Goal: Task Accomplishment & Management: Complete application form

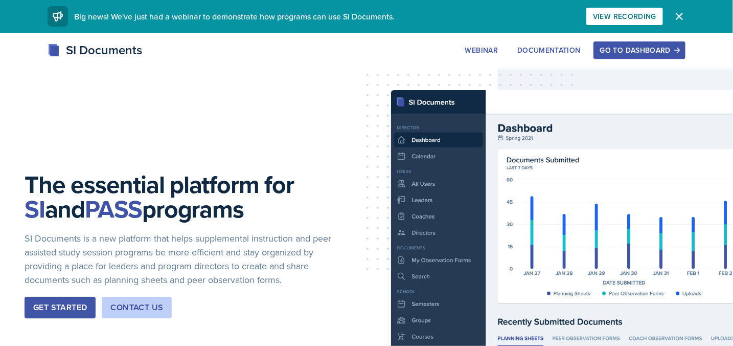
click at [638, 49] on div "Go to Dashboard" at bounding box center [639, 50] width 79 height 8
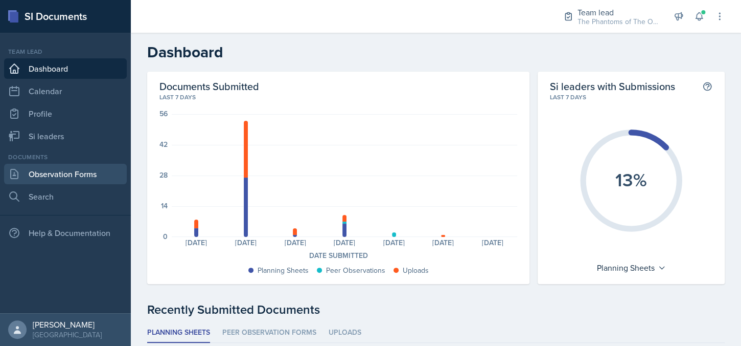
click at [85, 175] on link "Observation Forms" at bounding box center [65, 174] width 123 height 20
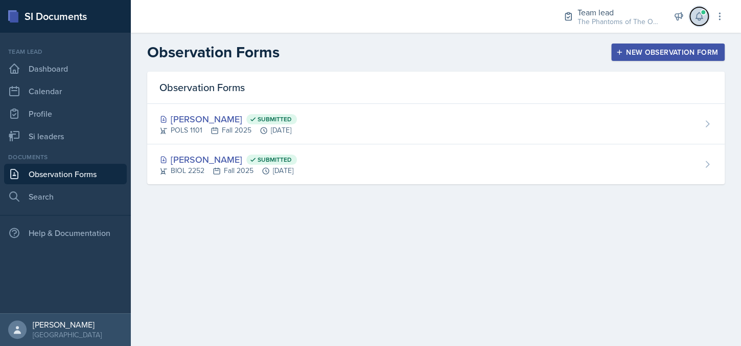
click at [695, 13] on icon at bounding box center [699, 16] width 10 height 10
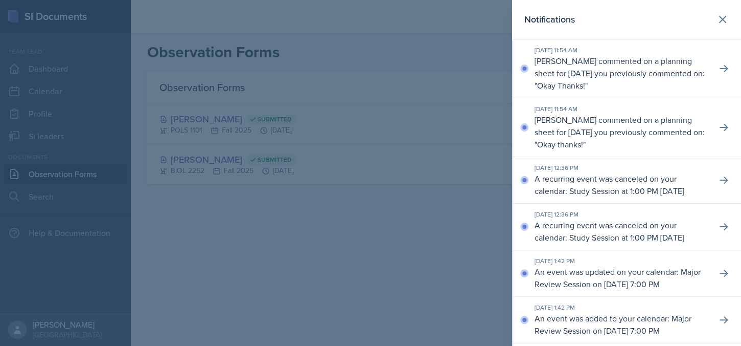
click at [695, 13] on div "Notifications" at bounding box center [626, 19] width 204 height 14
click at [397, 250] on div at bounding box center [370, 173] width 741 height 346
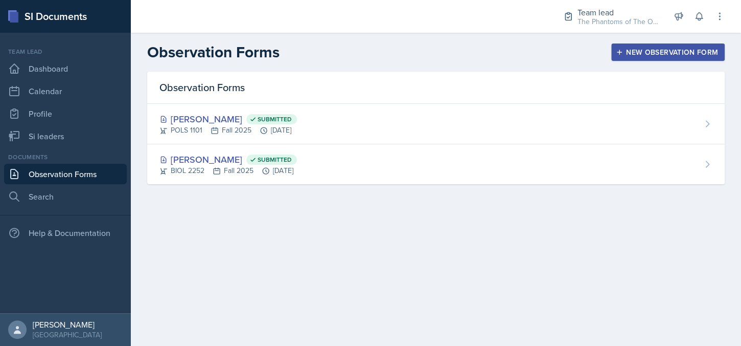
click at [447, 314] on main "Observation Forms New Observation Form Observation Forms Zion-[PERSON_NAME] Sub…" at bounding box center [436, 189] width 610 height 313
click at [699, 53] on div "New Observation Form" at bounding box center [668, 52] width 100 height 8
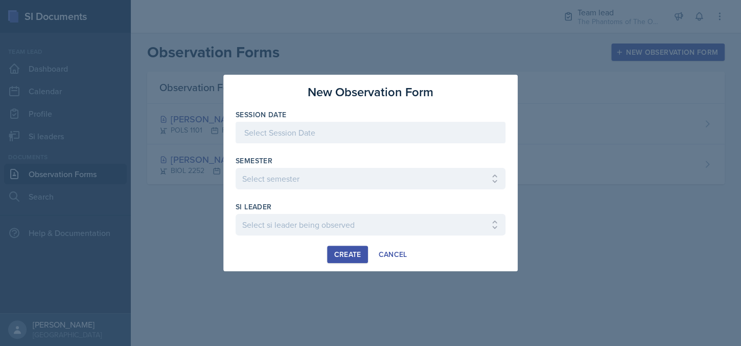
click at [373, 138] on div at bounding box center [371, 132] width 270 height 21
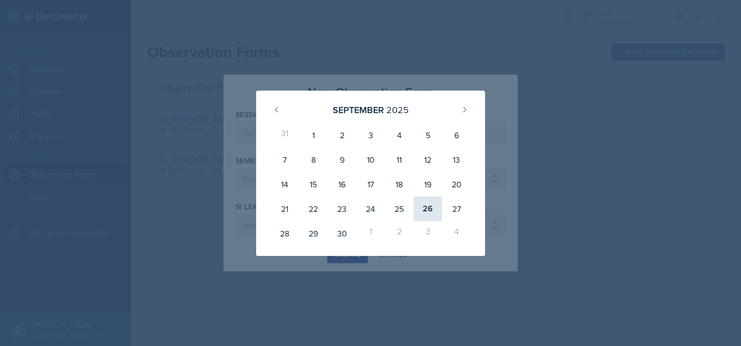
click at [425, 208] on div "26" at bounding box center [428, 208] width 29 height 25
type input "[DATE]"
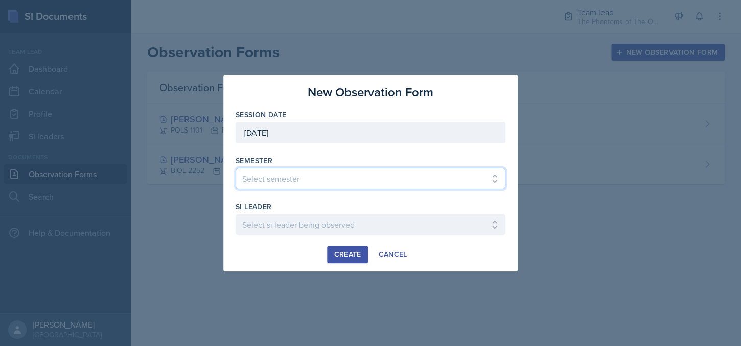
click at [326, 179] on select "Select semester All Spring 2021 Summer 2021 Spring 2022 Fall 2020 Fall 2021 Fal…" at bounding box center [371, 178] width 270 height 21
select select "2bed604d-1099-4043-b1bc-2365e8740244"
click at [236, 168] on select "Select semester All Spring 2021 Summer 2021 Spring 2022 Fall 2020 Fall 2021 Fal…" at bounding box center [371, 178] width 270 height 21
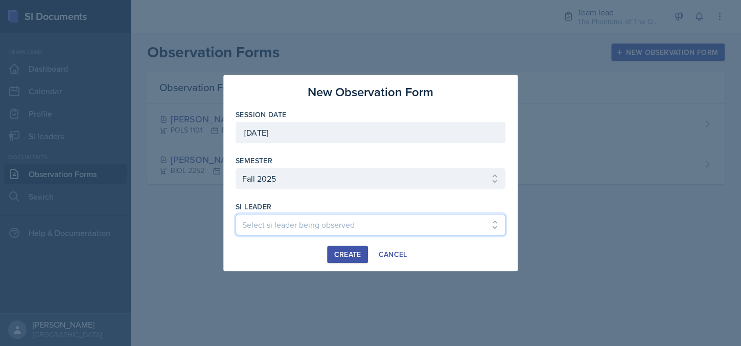
click at [317, 221] on select "Select si leader being observed [PERSON_NAME] / CHEM 1211 / Demon SI of [GEOGRA…" at bounding box center [371, 224] width 270 height 21
select select "a610a25f-2cbf-4718-a4eb-9426d4316876"
click at [236, 214] on select "Select si leader being observed [PERSON_NAME] / CHEM 1211 / Demon SI of [GEOGRA…" at bounding box center [371, 224] width 270 height 21
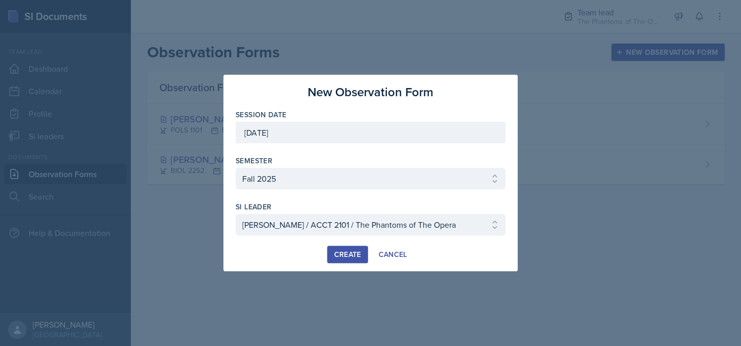
click at [341, 253] on div "Create" at bounding box center [347, 254] width 27 height 8
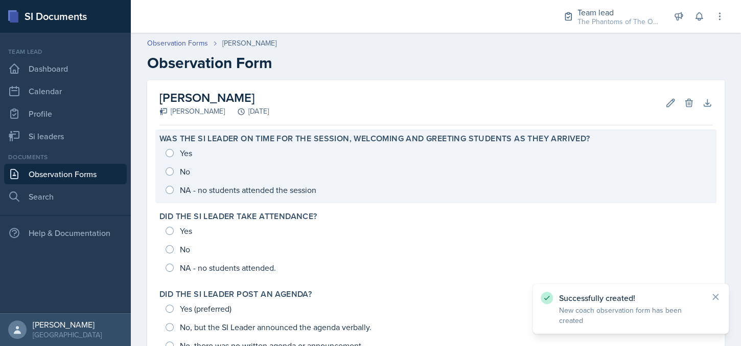
click at [170, 190] on div "Yes No NA - no students attended the session" at bounding box center [435, 171] width 553 height 55
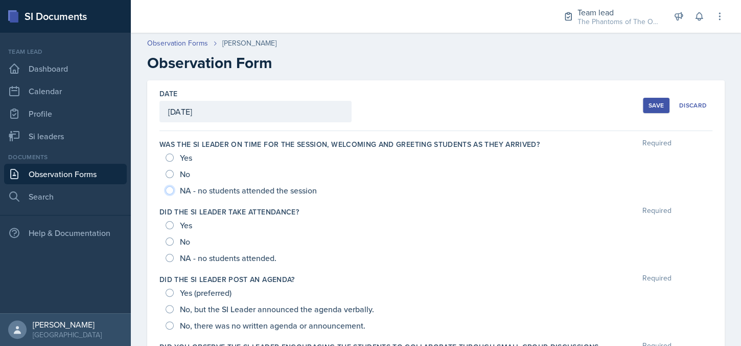
click at [169, 188] on input "NA - no students attended the session" at bounding box center [170, 190] width 8 height 8
radio input "true"
click at [172, 259] on input "NA - no students attended." at bounding box center [170, 258] width 8 height 8
radio input "true"
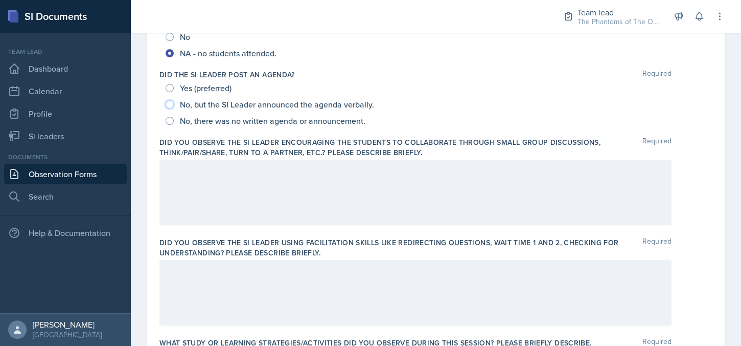
click at [169, 105] on input "No, but the SI Leader announced the agenda verbally." at bounding box center [170, 104] width 8 height 8
radio input "true"
click at [278, 194] on div at bounding box center [415, 191] width 512 height 65
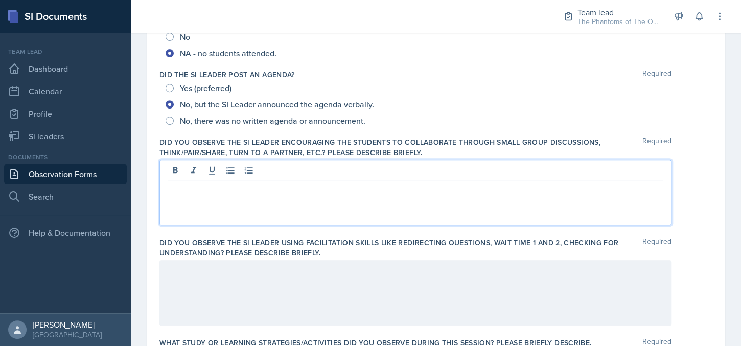
scroll to position [222, 0]
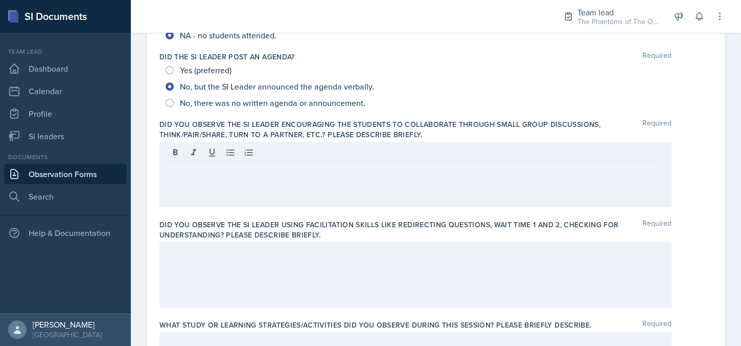
click at [541, 297] on div at bounding box center [415, 274] width 512 height 65
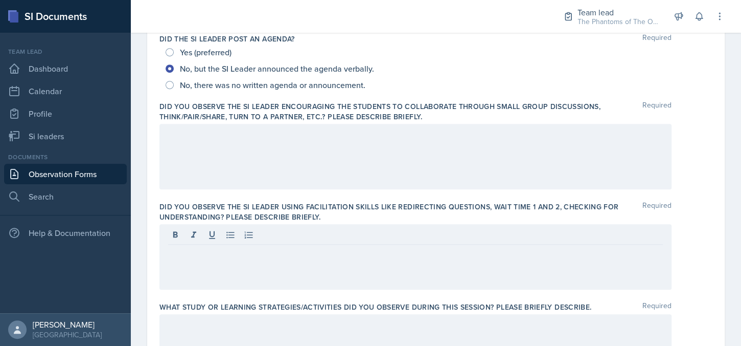
click at [350, 143] on div at bounding box center [415, 156] width 512 height 65
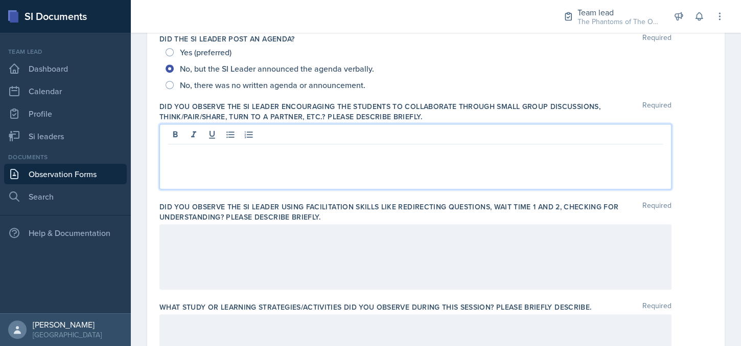
scroll to position [258, 0]
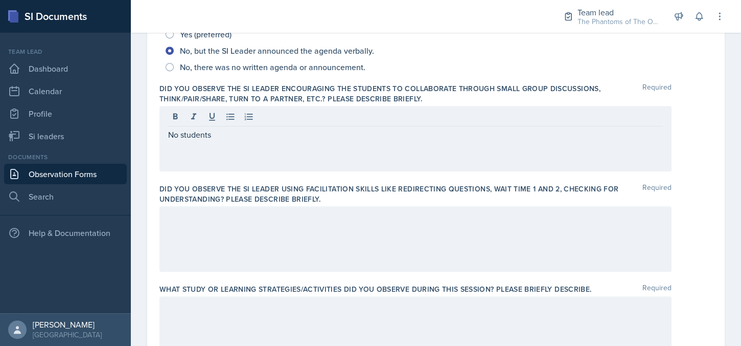
click at [325, 236] on div at bounding box center [415, 238] width 512 height 65
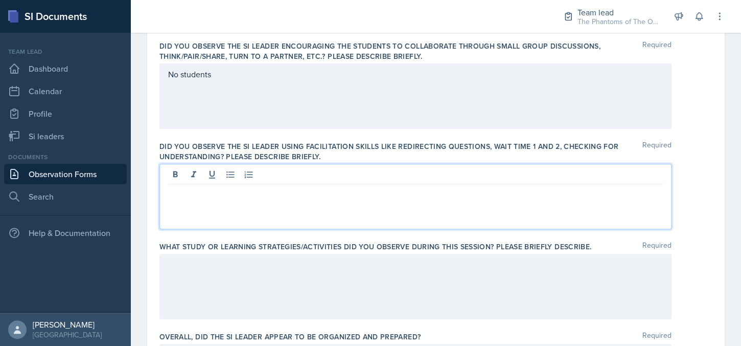
scroll to position [301, 0]
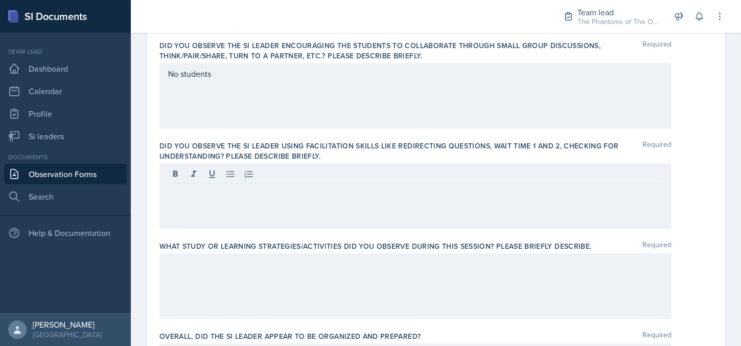
click at [716, 126] on div "Date [DATE] [DATE] 31 1 2 3 4 5 6 7 8 9 10 11 12 13 14 15 16 17 18 19 20 21 22 …" at bounding box center [436, 265] width 578 height 972
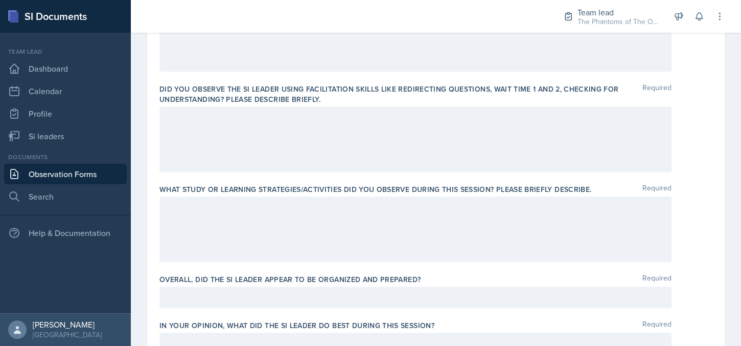
scroll to position [307, 0]
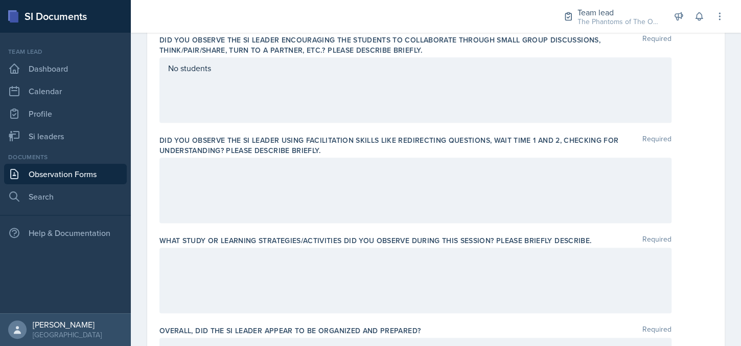
click at [318, 186] on div at bounding box center [415, 189] width 512 height 65
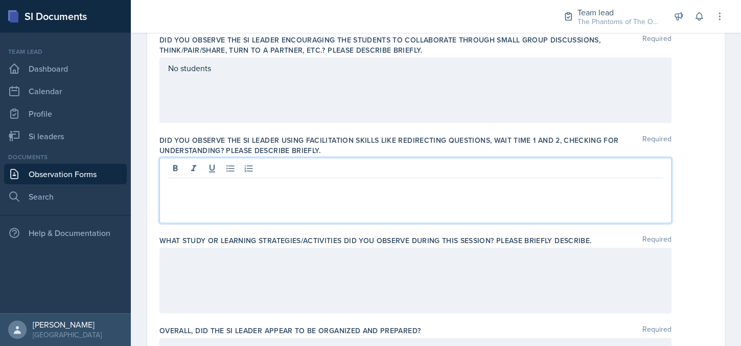
scroll to position [325, 0]
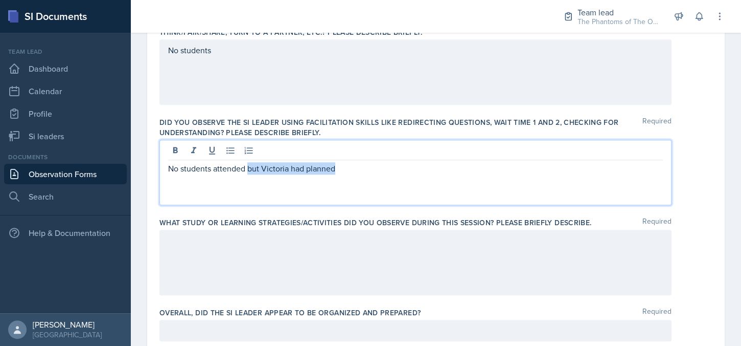
copy p "but [PERSON_NAME] had planned"
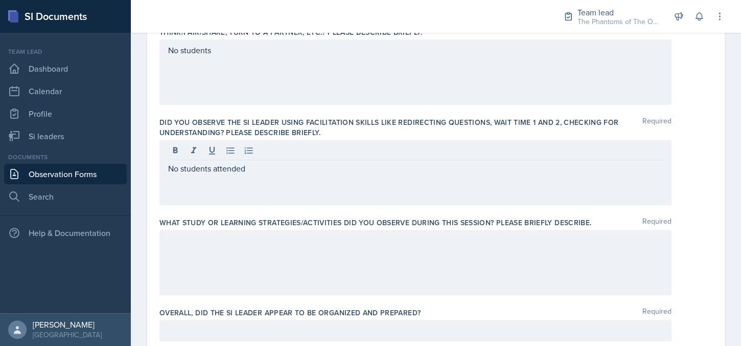
click at [288, 255] on div at bounding box center [415, 262] width 512 height 65
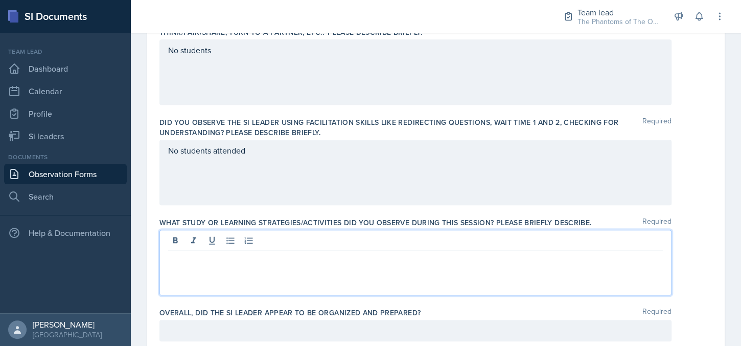
scroll to position [342, 0]
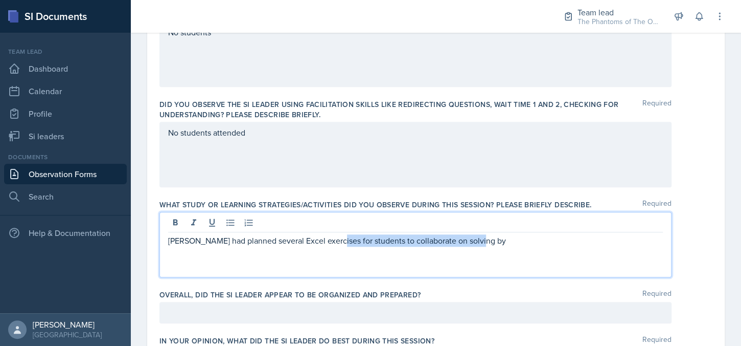
click at [329, 241] on p "[PERSON_NAME] had planned several Excel exercises for students to collaborate o…" at bounding box center [415, 240] width 495 height 12
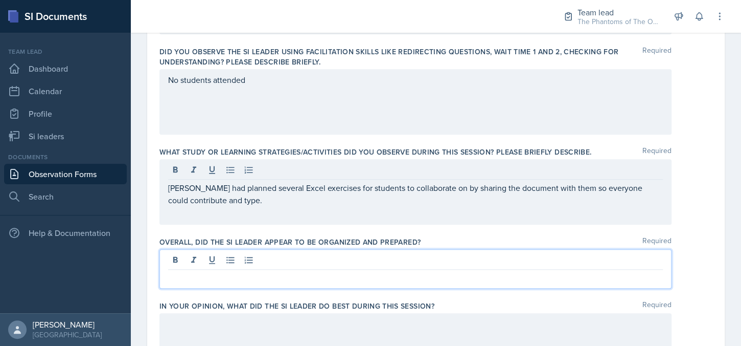
scroll to position [413, 0]
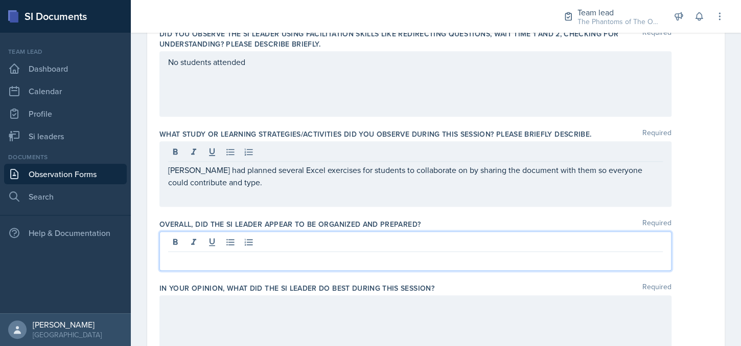
click at [494, 254] on p at bounding box center [415, 260] width 495 height 12
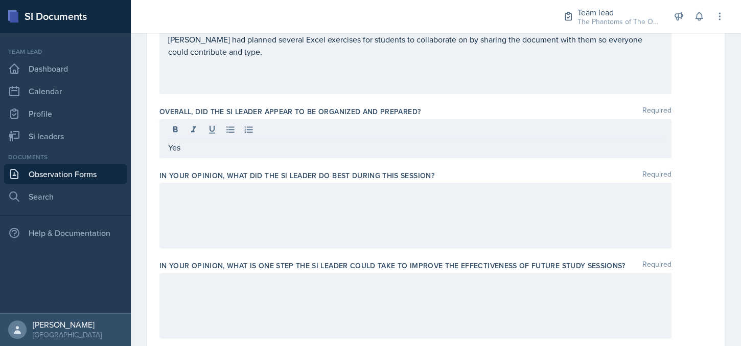
click at [430, 217] on div at bounding box center [415, 214] width 512 height 65
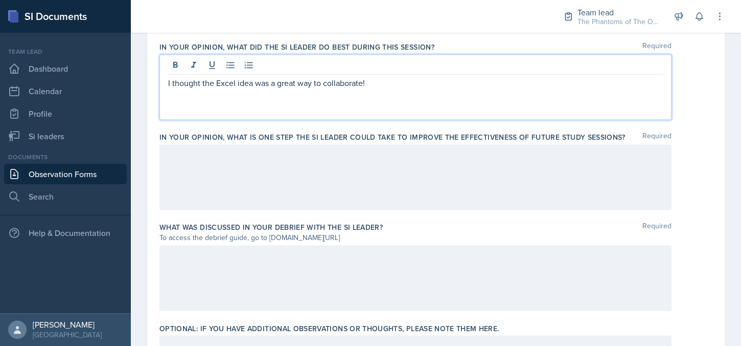
scroll to position [636, 0]
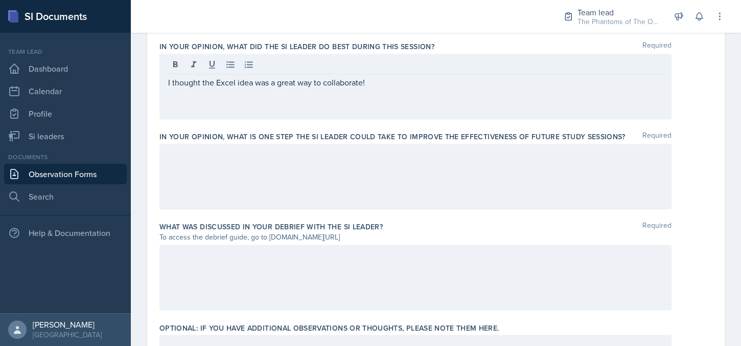
click at [355, 185] on div at bounding box center [415, 176] width 512 height 65
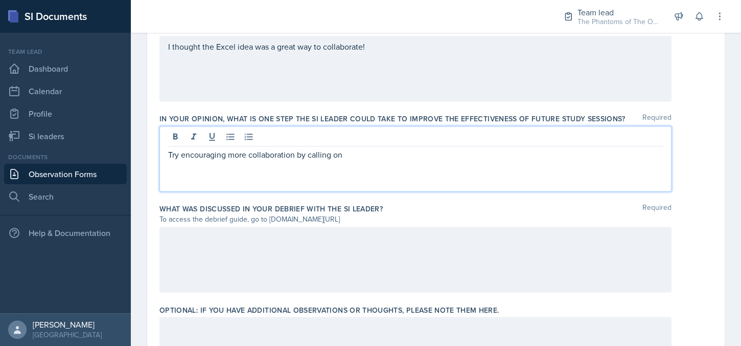
click at [369, 148] on p "Try encouraging more collaboration by calling on" at bounding box center [415, 154] width 495 height 12
click at [442, 153] on p "Try encouraging more collaboration by calling on specific students to answer sp…" at bounding box center [415, 154] width 495 height 12
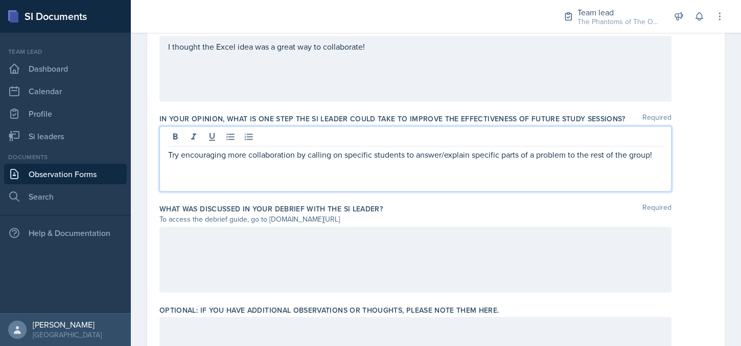
click at [251, 247] on div at bounding box center [415, 258] width 512 height 65
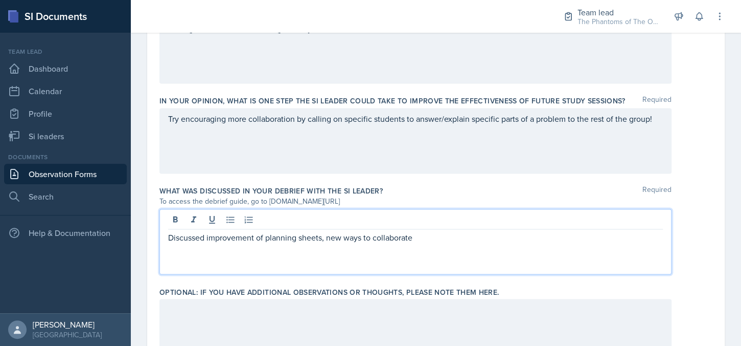
scroll to position [731, 0]
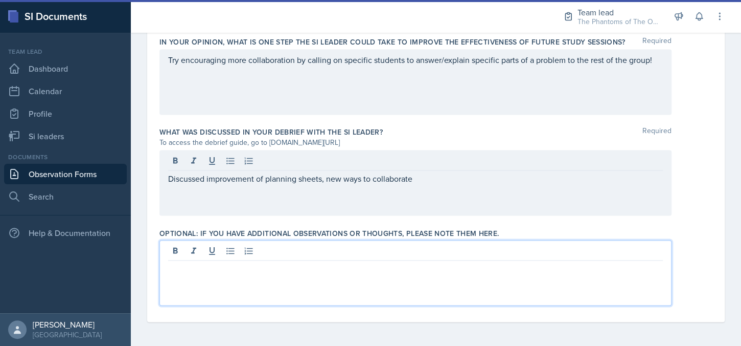
click at [251, 251] on div at bounding box center [415, 272] width 512 height 65
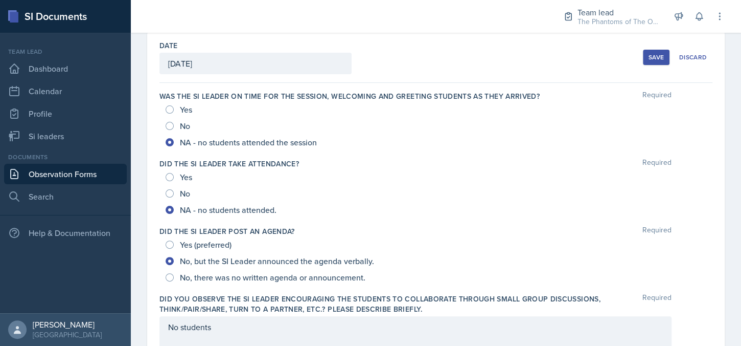
scroll to position [0, 0]
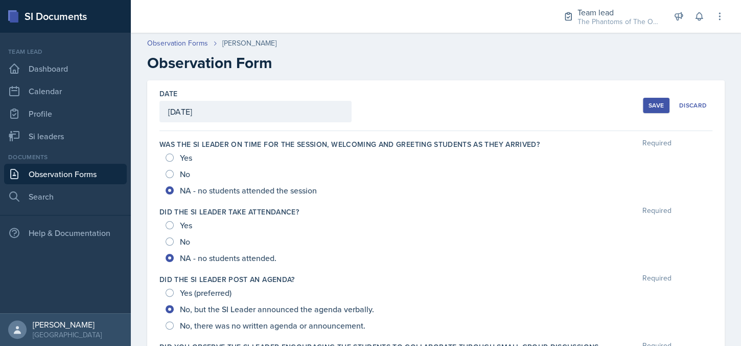
click at [650, 104] on div "Save" at bounding box center [656, 105] width 15 height 8
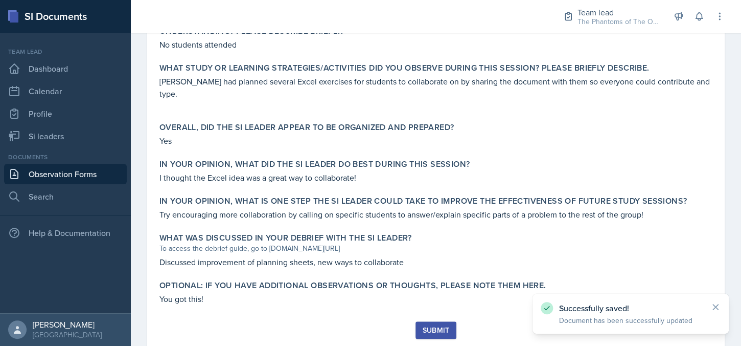
scroll to position [415, 0]
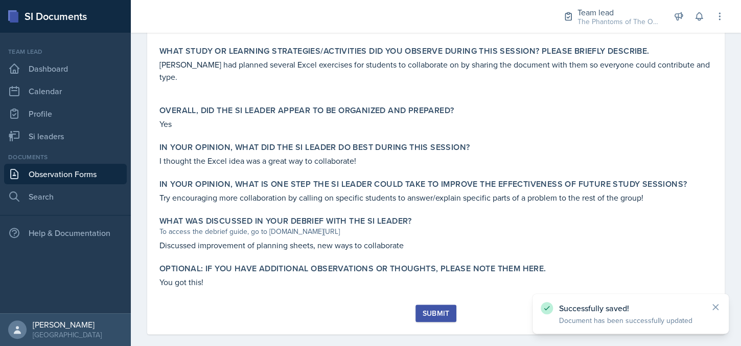
click at [433, 306] on button "Submit" at bounding box center [436, 312] width 40 height 17
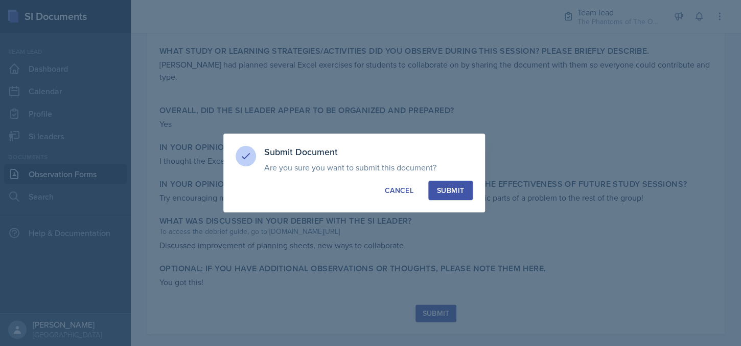
click at [456, 190] on div "Submit" at bounding box center [450, 190] width 27 height 10
radio input "true"
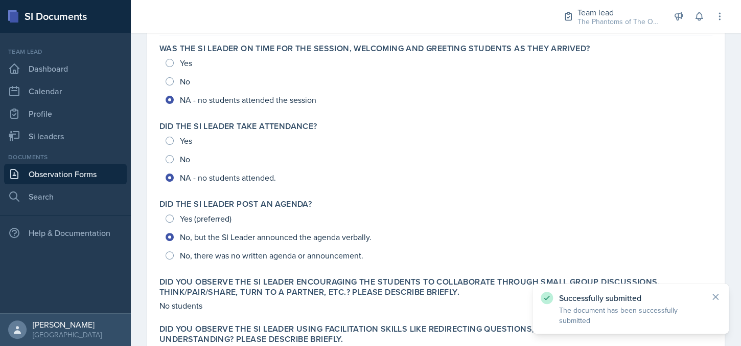
scroll to position [0, 0]
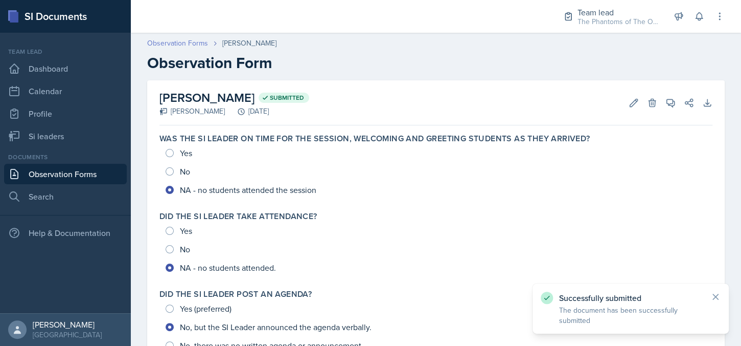
click at [185, 44] on link "Observation Forms" at bounding box center [177, 43] width 61 height 11
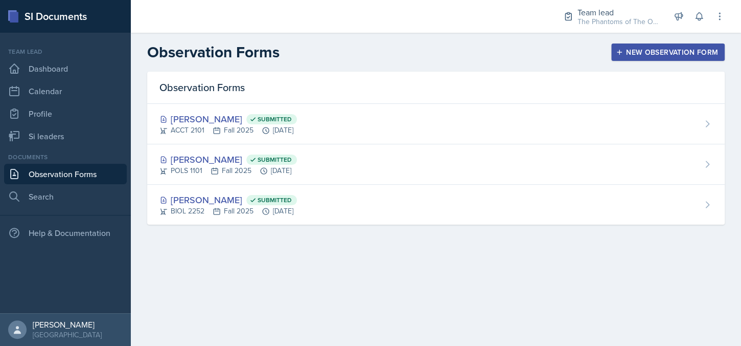
click at [697, 285] on main "Observation Forms New Observation Form Observation Forms [PERSON_NAME] Submitte…" at bounding box center [436, 189] width 610 height 313
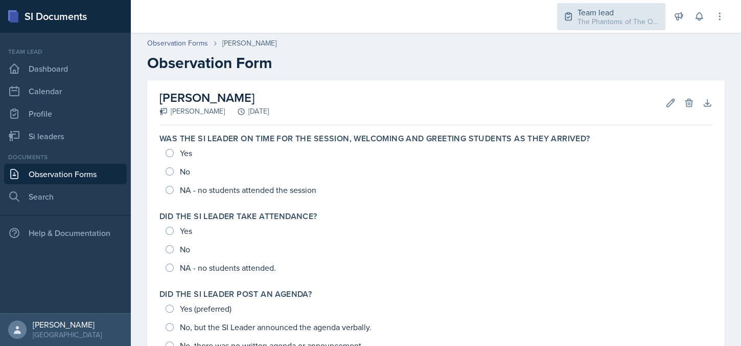
click at [634, 21] on div "The Phantoms of The Opera / Fall 2025" at bounding box center [619, 21] width 82 height 11
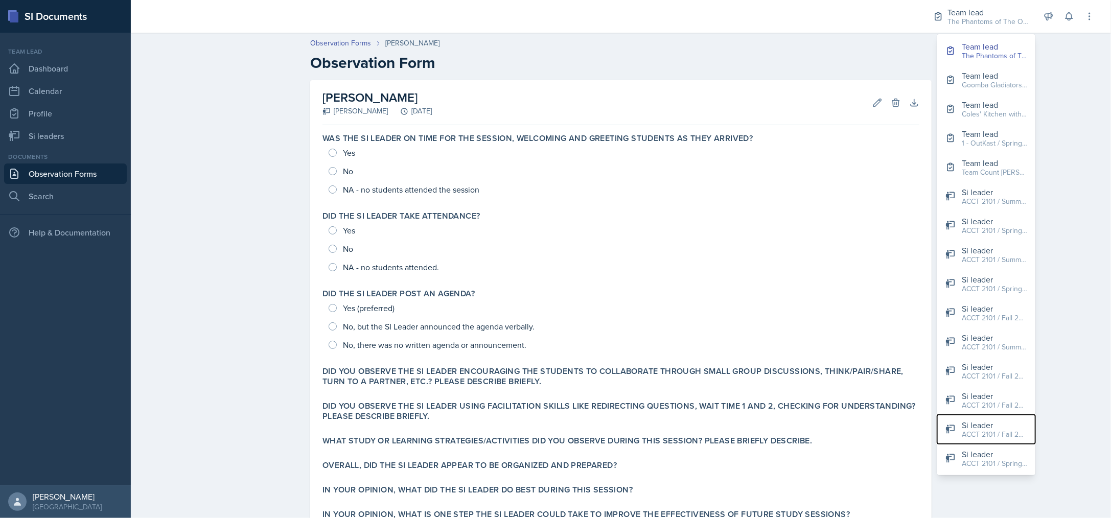
click at [741, 345] on button "Si leader ACCT 2101 / Fall 2025" at bounding box center [986, 429] width 98 height 29
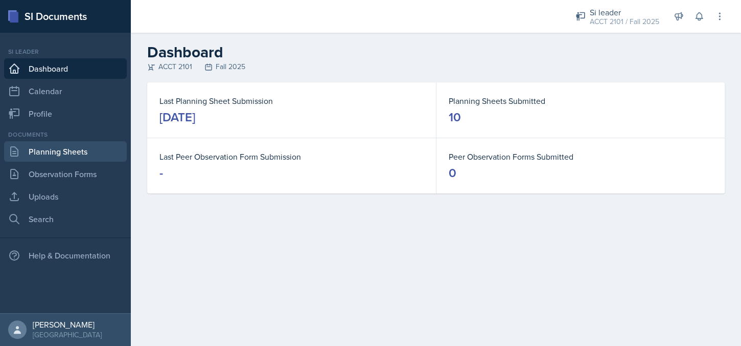
click at [77, 155] on link "Planning Sheets" at bounding box center [65, 151] width 123 height 20
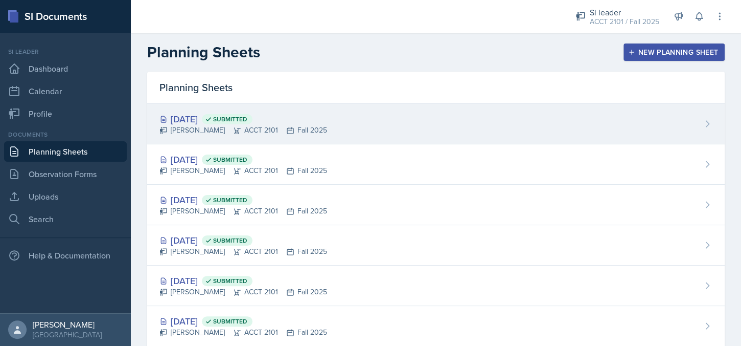
click at [201, 118] on div "Sep 24th, 2025 Submitted" at bounding box center [243, 119] width 168 height 14
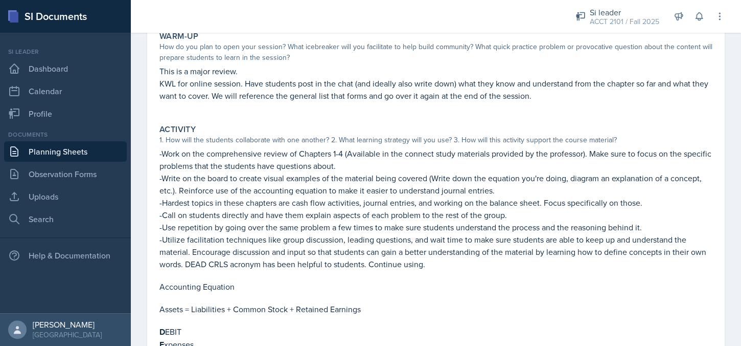
scroll to position [51, 0]
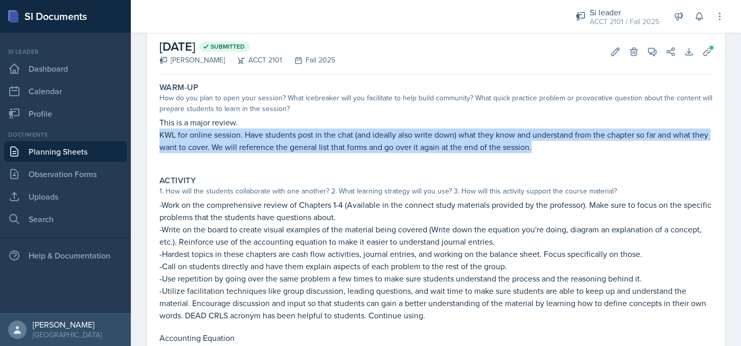
drag, startPoint x: 157, startPoint y: 132, endPoint x: 576, endPoint y: 149, distance: 418.4
click at [576, 149] on div "Warm-Up How do you plan to open your session? What icebreaker will you facilita…" at bounding box center [435, 122] width 561 height 89
click at [576, 149] on p "KWL for online session. Have students post in the chat (and ideally also write …" at bounding box center [435, 140] width 553 height 25
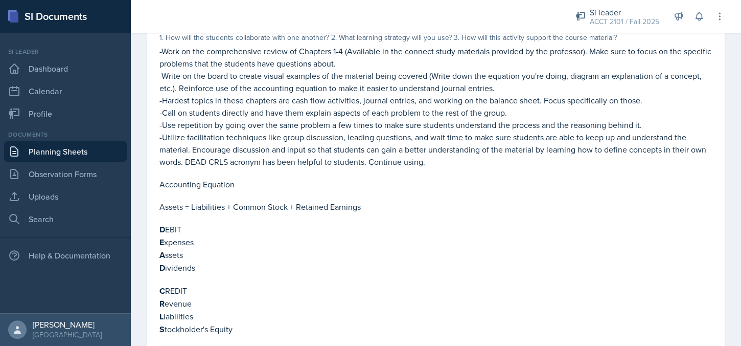
scroll to position [153, 0]
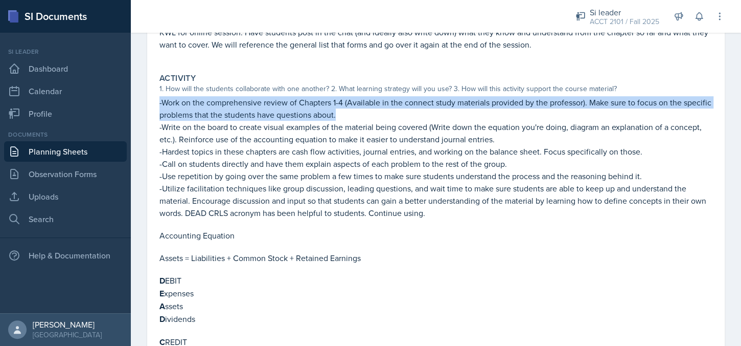
drag, startPoint x: 159, startPoint y: 102, endPoint x: 407, endPoint y: 110, distance: 247.6
click at [407, 110] on p "-Work on the comprehensive review of Chapters 1-4 (Available in the connect stu…" at bounding box center [435, 108] width 553 height 25
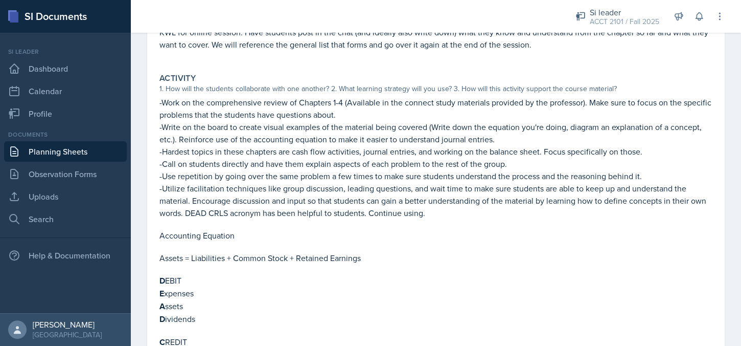
click at [204, 134] on p "-Write on the board to create visual examples of the material being covered (Wr…" at bounding box center [435, 133] width 553 height 25
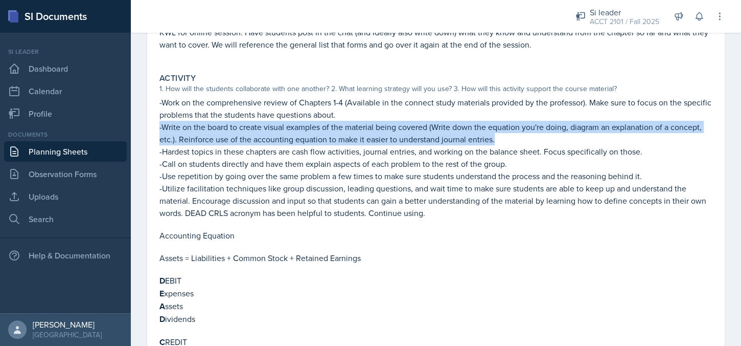
drag, startPoint x: 154, startPoint y: 127, endPoint x: 697, endPoint y: 135, distance: 542.9
click at [697, 135] on div "September 24th, 2025 Submitted Isabela Barkes ACCT 2101 Fall 2025 Edit Delete V…" at bounding box center [436, 217] width 578 height 581
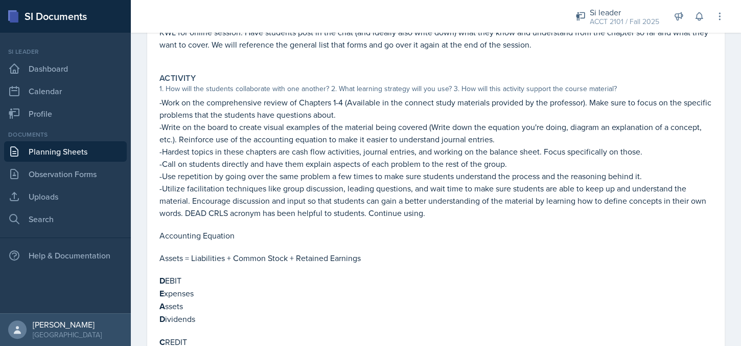
click at [244, 165] on p "-Call on students directly and have them explain aspects of each problem to the…" at bounding box center [435, 163] width 553 height 12
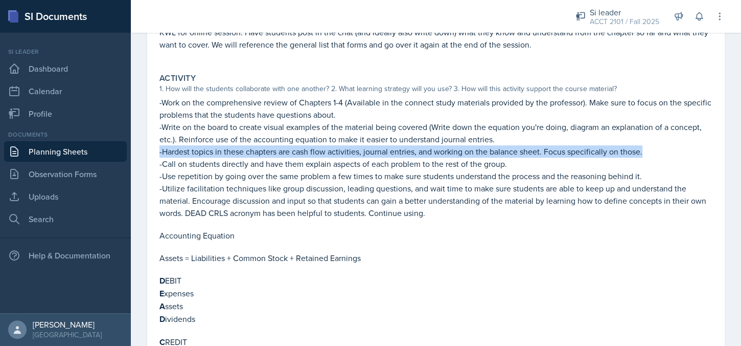
drag, startPoint x: 161, startPoint y: 150, endPoint x: 645, endPoint y: 153, distance: 484.1
click at [645, 153] on p "-Hardest topics in these chapters are cash flow activities, journal entries, an…" at bounding box center [435, 151] width 553 height 12
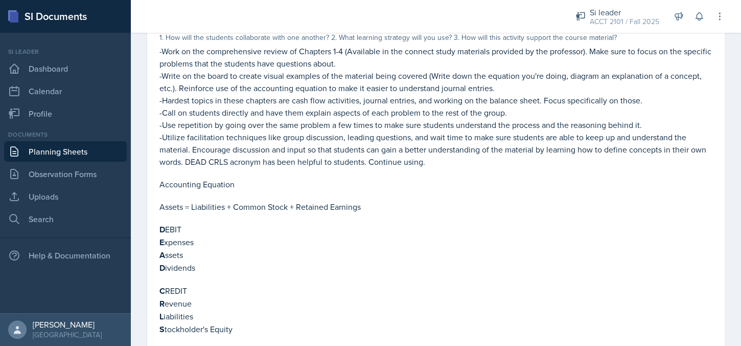
click at [180, 114] on p "-Call on students directly and have them explain aspects of each problem to the…" at bounding box center [435, 112] width 553 height 12
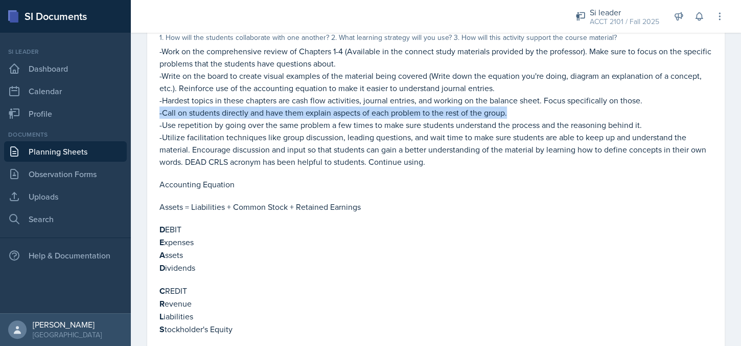
drag, startPoint x: 158, startPoint y: 114, endPoint x: 532, endPoint y: 113, distance: 373.1
click at [532, 113] on div "Activity 1. How will the students collaborate with one another? 2. What learnin…" at bounding box center [435, 184] width 561 height 332
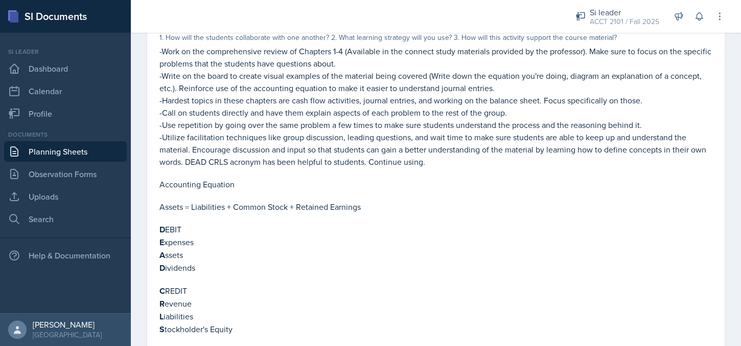
click at [452, 154] on p "-Utilize facilitation techniques like group discussion, leading questions, and …" at bounding box center [435, 149] width 553 height 37
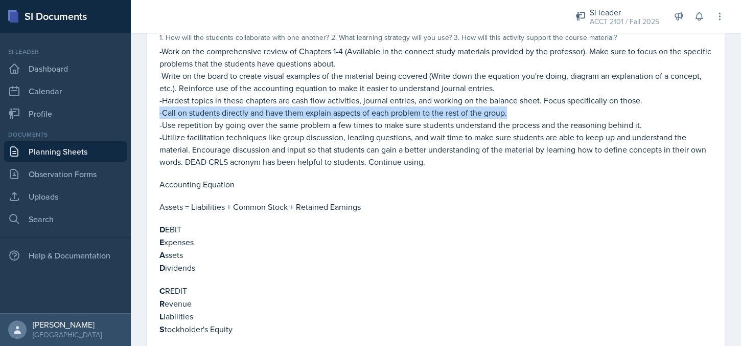
drag, startPoint x: 157, startPoint y: 112, endPoint x: 545, endPoint y: 113, distance: 387.5
click at [545, 113] on div "Activity 1. How will the students collaborate with one another? 2. What learnin…" at bounding box center [435, 184] width 561 height 332
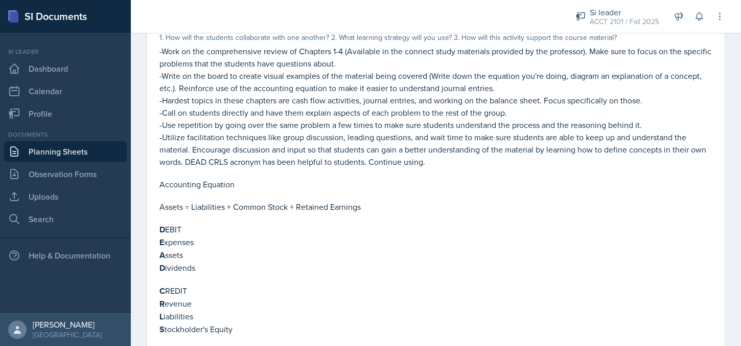
click at [528, 135] on p "-Utilize facilitation techniques like group discussion, leading questions, and …" at bounding box center [435, 149] width 553 height 37
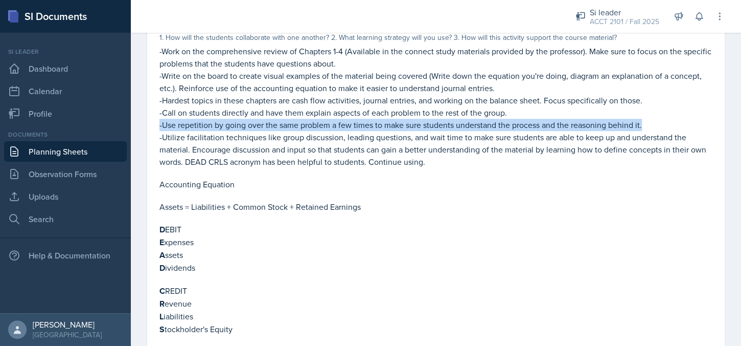
drag, startPoint x: 159, startPoint y: 123, endPoint x: 675, endPoint y: 127, distance: 516.3
click at [675, 127] on div "Activity 1. How will the students collaborate with one another? 2. What learnin…" at bounding box center [435, 184] width 561 height 332
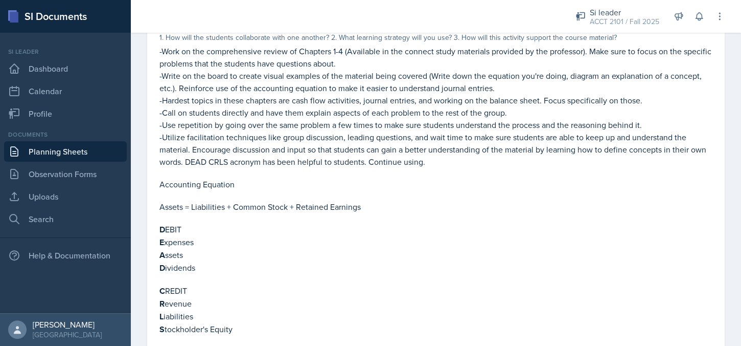
click at [669, 108] on p "-Call on students directly and have them explain aspects of each problem to the…" at bounding box center [435, 112] width 553 height 12
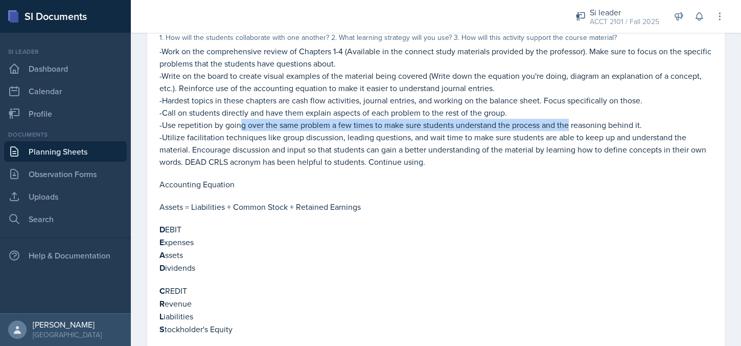
drag, startPoint x: 241, startPoint y: 124, endPoint x: 571, endPoint y: 121, distance: 330.2
click at [571, 121] on p "-Use repetition by going over the same problem a few times to make sure student…" at bounding box center [435, 125] width 553 height 12
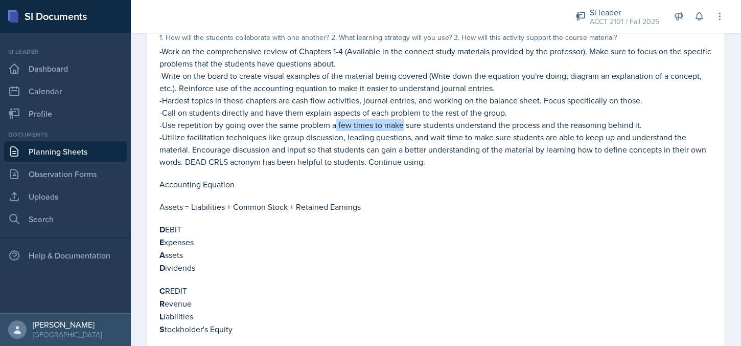
drag, startPoint x: 338, startPoint y: 125, endPoint x: 403, endPoint y: 123, distance: 64.9
click at [403, 123] on p "-Use repetition by going over the same problem a few times to make sure student…" at bounding box center [435, 125] width 553 height 12
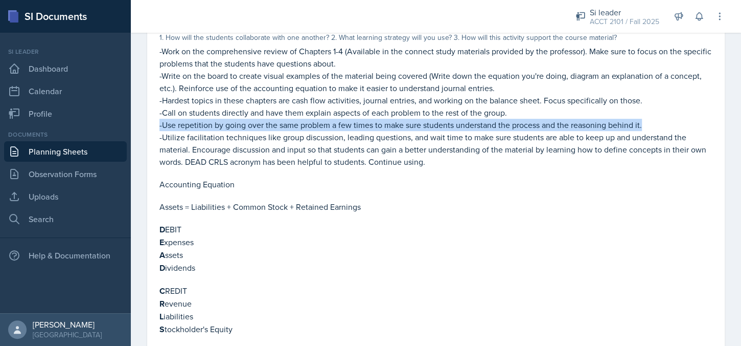
drag, startPoint x: 158, startPoint y: 127, endPoint x: 673, endPoint y: 127, distance: 514.2
click at [673, 127] on div "Activity 1. How will the students collaborate with one another? 2. What learnin…" at bounding box center [435, 184] width 561 height 332
click at [469, 126] on p "-Use repetition by going over the same problem a few times to make sure student…" at bounding box center [435, 125] width 553 height 12
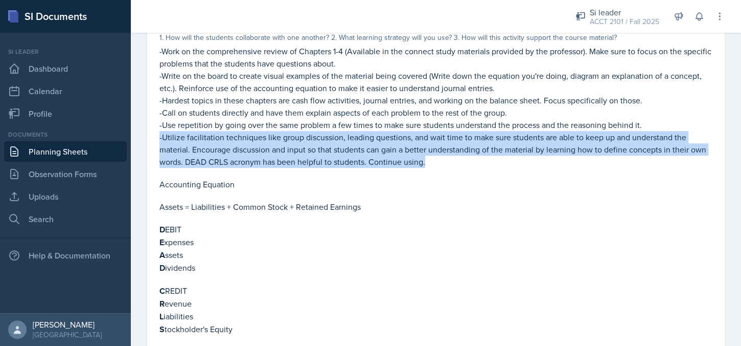
drag, startPoint x: 161, startPoint y: 137, endPoint x: 486, endPoint y: 163, distance: 326.6
click at [486, 163] on p "-Utilize facilitation techniques like group discussion, leading questions, and …" at bounding box center [435, 149] width 553 height 37
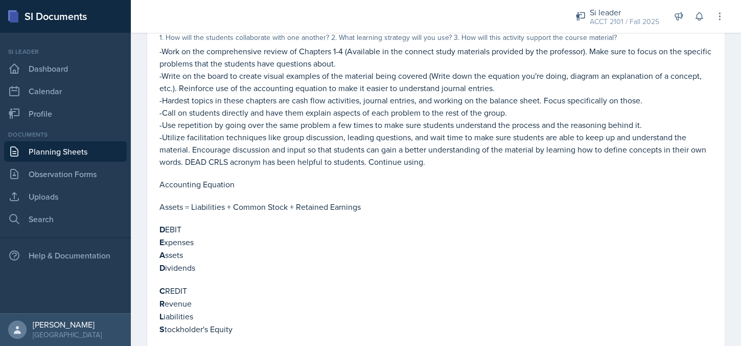
click at [465, 218] on p at bounding box center [435, 218] width 553 height 10
drag, startPoint x: 198, startPoint y: 160, endPoint x: 395, endPoint y: 161, distance: 196.8
click at [395, 161] on p "-Utilize facilitation techniques like group discussion, leading questions, and …" at bounding box center [435, 149] width 553 height 37
click at [391, 163] on p "-Utilize facilitation techniques like group discussion, leading questions, and …" at bounding box center [435, 149] width 553 height 37
drag, startPoint x: 384, startPoint y: 162, endPoint x: 467, endPoint y: 161, distance: 82.8
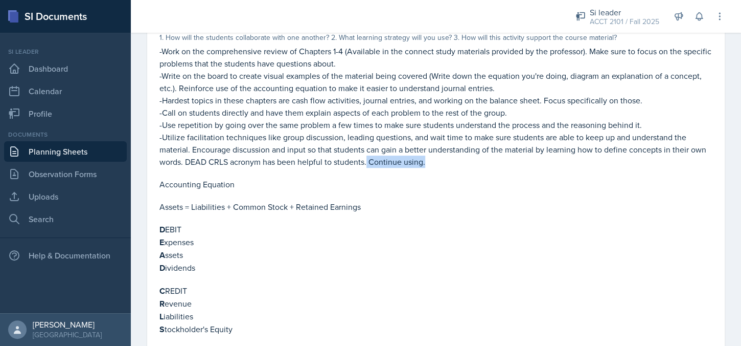
click at [467, 161] on p "-Utilize facilitation techniques like group discussion, leading questions, and …" at bounding box center [435, 149] width 553 height 37
click at [470, 164] on p "-Utilize facilitation techniques like group discussion, leading questions, and …" at bounding box center [435, 149] width 553 height 37
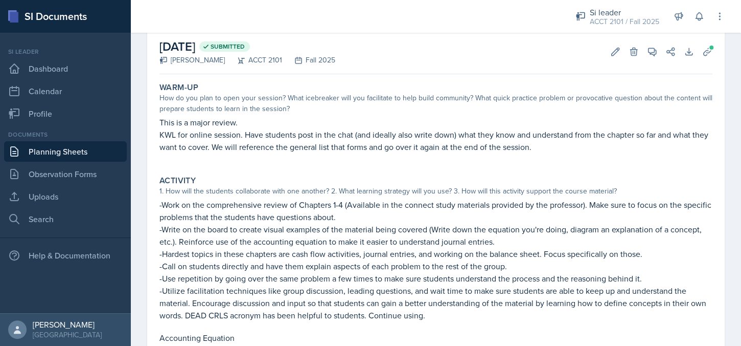
scroll to position [153, 0]
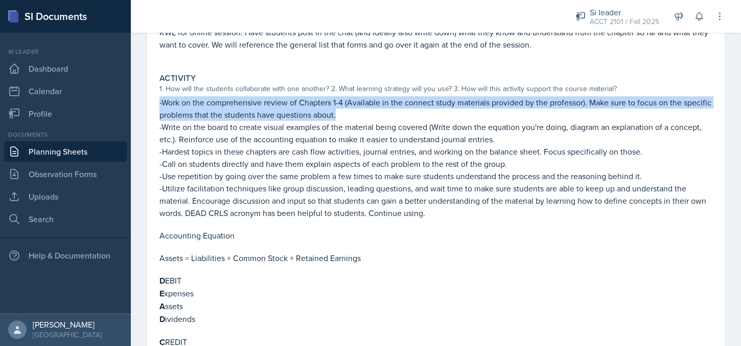
drag, startPoint x: 152, startPoint y: 102, endPoint x: 419, endPoint y: 113, distance: 267.5
click at [419, 113] on div "September 24th, 2025 Submitted Isabela Barkes ACCT 2101 Fall 2025 Edit Delete V…" at bounding box center [436, 217] width 578 height 581
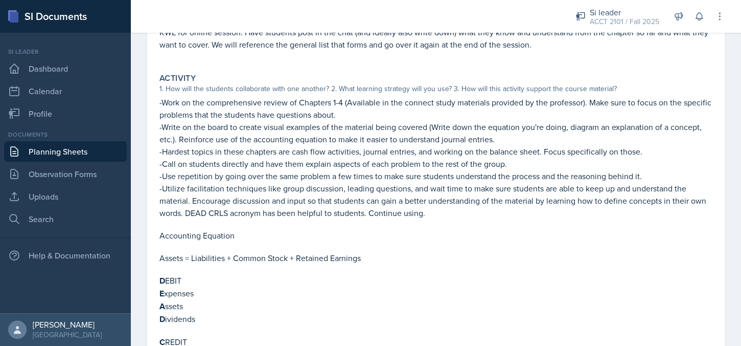
drag, startPoint x: 395, startPoint y: 124, endPoint x: 265, endPoint y: 142, distance: 131.1
click at [395, 124] on p "-Write on the board to create visual examples of the material being covered (Wr…" at bounding box center [435, 133] width 553 height 25
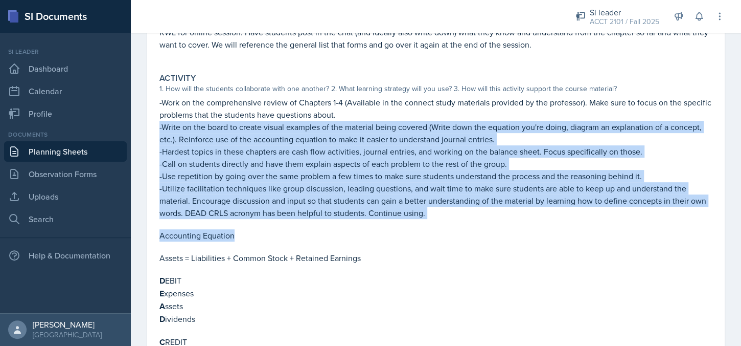
drag, startPoint x: 154, startPoint y: 128, endPoint x: 539, endPoint y: 235, distance: 399.3
click at [539, 235] on div "September 24th, 2025 Submitted Isabela Barkes ACCT 2101 Fall 2025 Edit Delete V…" at bounding box center [436, 217] width 578 height 581
click at [525, 224] on p at bounding box center [435, 224] width 553 height 10
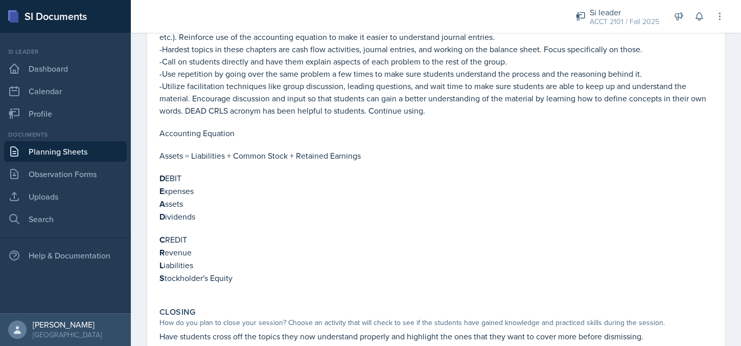
scroll to position [307, 0]
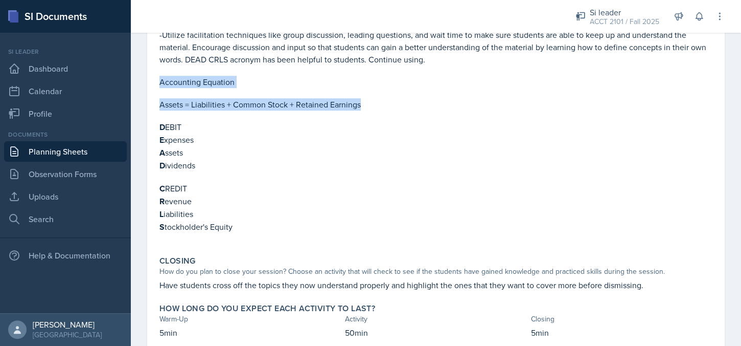
drag, startPoint x: 155, startPoint y: 81, endPoint x: 411, endPoint y: 110, distance: 257.8
click at [413, 107] on div "September 24th, 2025 Submitted Isabela Barkes ACCT 2101 Fall 2025 Edit Delete V…" at bounding box center [436, 64] width 578 height 581
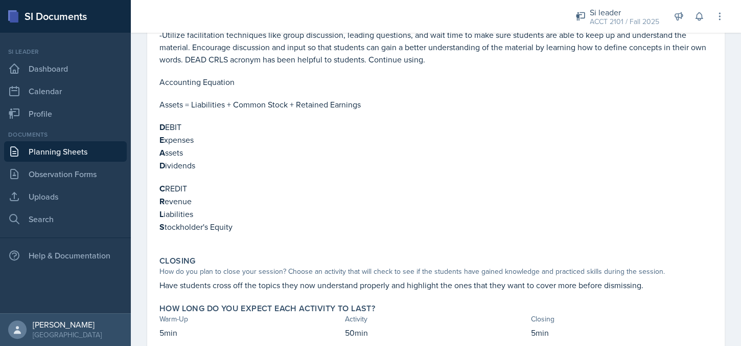
click at [241, 113] on p at bounding box center [435, 115] width 553 height 10
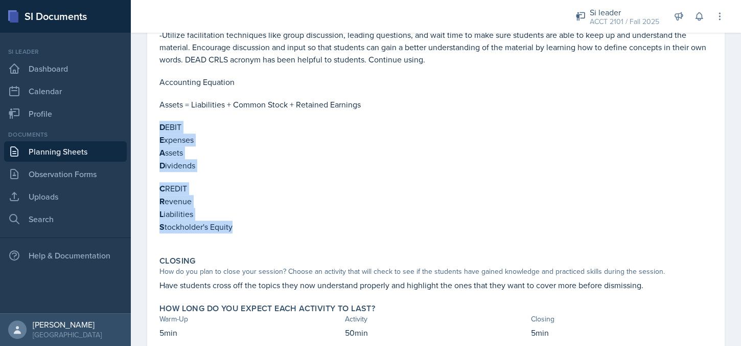
drag, startPoint x: 158, startPoint y: 123, endPoint x: 324, endPoint y: 231, distance: 197.9
click at [320, 236] on div "Activity 1. How will the students collaborate with one another? 2. What learnin…" at bounding box center [435, 82] width 561 height 332
click at [270, 186] on p "C REDIT" at bounding box center [435, 188] width 553 height 13
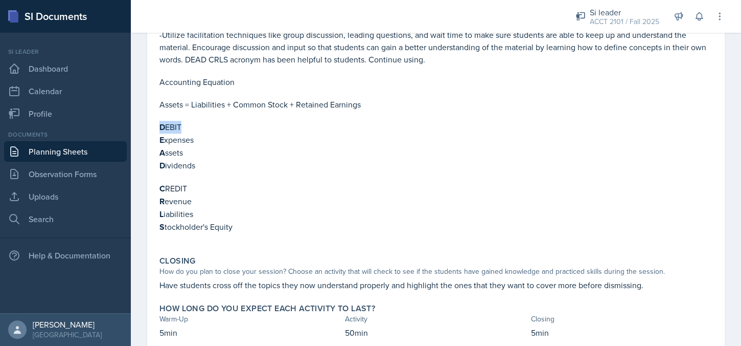
drag, startPoint x: 157, startPoint y: 125, endPoint x: 186, endPoint y: 123, distance: 29.2
click at [186, 123] on div "Activity 1. How will the students collaborate with one another? 2. What learnin…" at bounding box center [435, 82] width 561 height 332
drag, startPoint x: 157, startPoint y: 186, endPoint x: 195, endPoint y: 187, distance: 38.3
click at [195, 187] on div "Activity 1. How will the students collaborate with one another? 2. What learnin…" at bounding box center [435, 82] width 561 height 332
click at [226, 190] on p "C REDIT" at bounding box center [435, 188] width 553 height 13
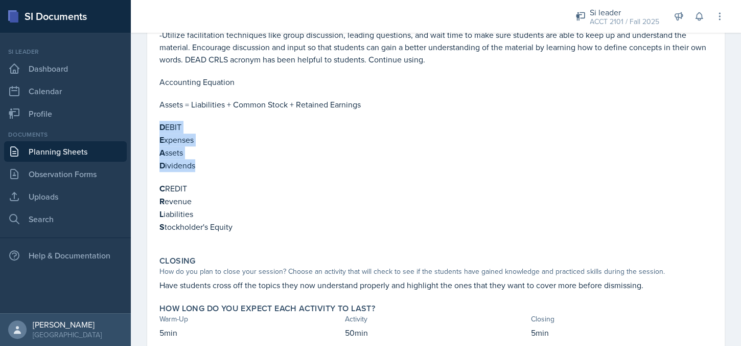
drag, startPoint x: 186, startPoint y: 156, endPoint x: 200, endPoint y: 169, distance: 19.5
click at [200, 169] on div "Activity 1. How will the students collaborate with one another? 2. What learnin…" at bounding box center [435, 82] width 561 height 332
click at [162, 126] on strong "D" at bounding box center [162, 127] width 6 height 12
drag, startPoint x: 157, startPoint y: 125, endPoint x: 205, endPoint y: 167, distance: 64.1
click at [205, 167] on div "Activity 1. How will the students collaborate with one another? 2. What learnin…" at bounding box center [435, 82] width 561 height 332
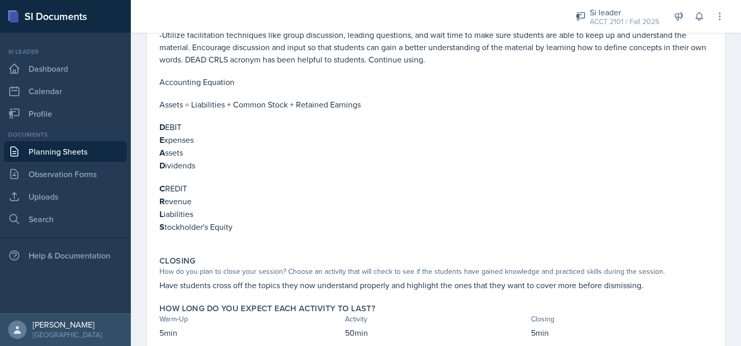
click at [155, 187] on div "Activity 1. How will the students collaborate with one another? 2. What learnin…" at bounding box center [435, 82] width 561 height 332
drag, startPoint x: 158, startPoint y: 186, endPoint x: 277, endPoint y: 223, distance: 124.5
click at [278, 224] on div "Activity 1. How will the students collaborate with one another? 2. What learnin…" at bounding box center [435, 82] width 561 height 332
click at [267, 220] on p "S tockholder's Equity" at bounding box center [435, 226] width 553 height 13
click at [712, 111] on div "September 24th, 2025 Submitted Isabela Barkes ACCT 2101 Fall 2025 Edit Delete V…" at bounding box center [436, 64] width 578 height 581
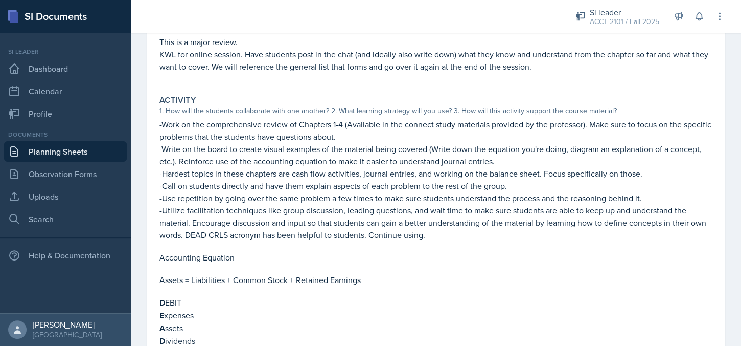
scroll to position [29, 0]
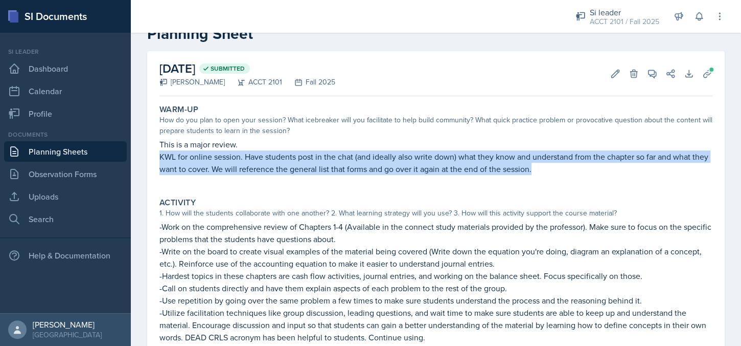
drag, startPoint x: 192, startPoint y: 155, endPoint x: 585, endPoint y: 178, distance: 393.3
click at [585, 182] on div "This is a major review. KWL for online session. Have students post in the chat …" at bounding box center [435, 161] width 553 height 47
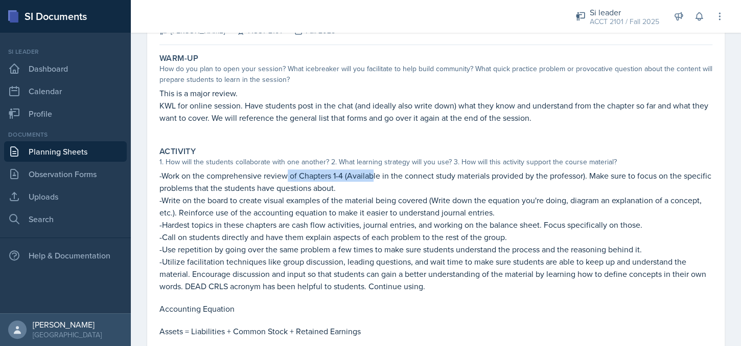
drag, startPoint x: 288, startPoint y: 176, endPoint x: 375, endPoint y: 176, distance: 86.9
click at [375, 176] on p "-Work on the comprehensive review of Chapters 1-4 (Available in the connect stu…" at bounding box center [435, 181] width 553 height 25
click at [397, 177] on p "-Work on the comprehensive review of Chapters 1-4 (Available in the connect stu…" at bounding box center [435, 181] width 553 height 25
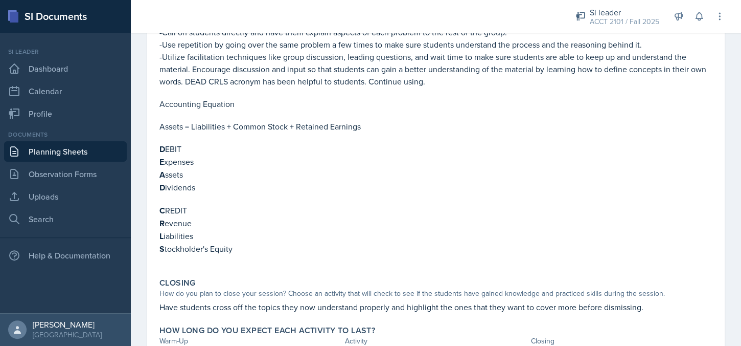
scroll to position [336, 0]
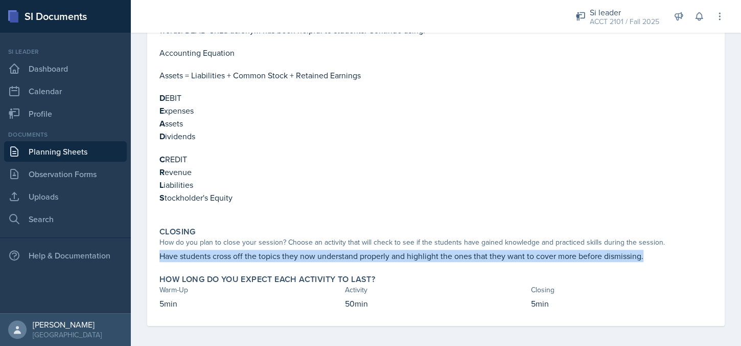
drag, startPoint x: 154, startPoint y: 253, endPoint x: 659, endPoint y: 252, distance: 505.0
click at [659, 252] on div "September 24th, 2025 Submitted Isabela Barkes ACCT 2101 Fall 2025 Edit Delete V…" at bounding box center [436, 34] width 578 height 581
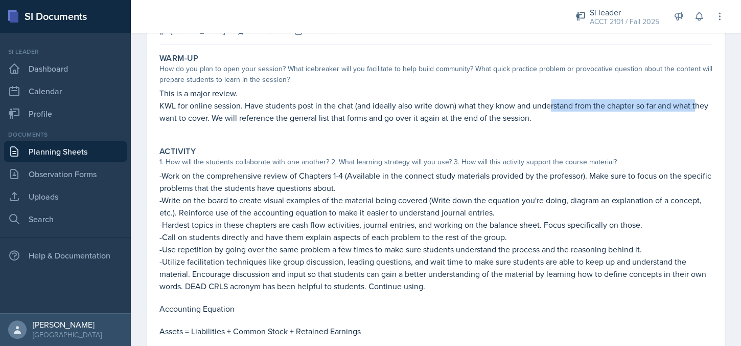
drag, startPoint x: 165, startPoint y: 110, endPoint x: 550, endPoint y: 109, distance: 385.4
click at [550, 109] on p "KWL for online session. Have students post in the chat (and ideally also write …" at bounding box center [435, 111] width 553 height 25
click at [548, 111] on p "KWL for online session. Have students post in the chat (and ideally also write …" at bounding box center [435, 111] width 553 height 25
click at [474, 322] on p at bounding box center [435, 319] width 553 height 10
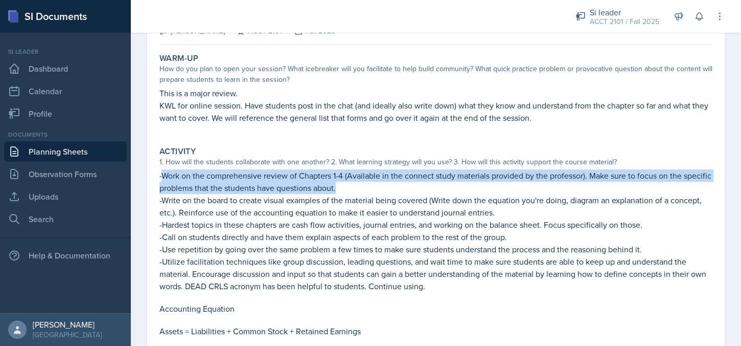
drag, startPoint x: 164, startPoint y: 177, endPoint x: 401, endPoint y: 189, distance: 238.0
click at [401, 189] on p "-Work on the comprehensive review of Chapters 1-4 (Available in the connect stu…" at bounding box center [435, 181] width 553 height 25
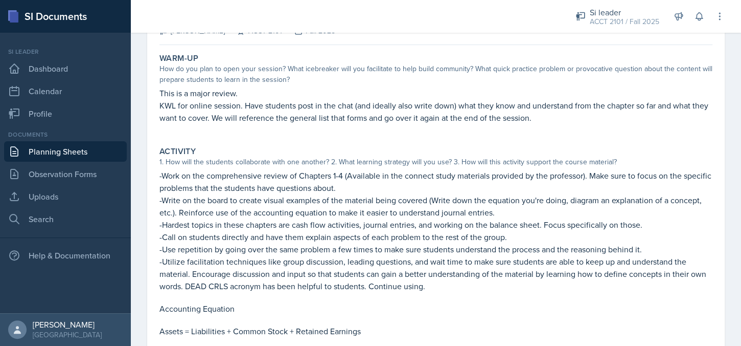
scroll to position [131, 0]
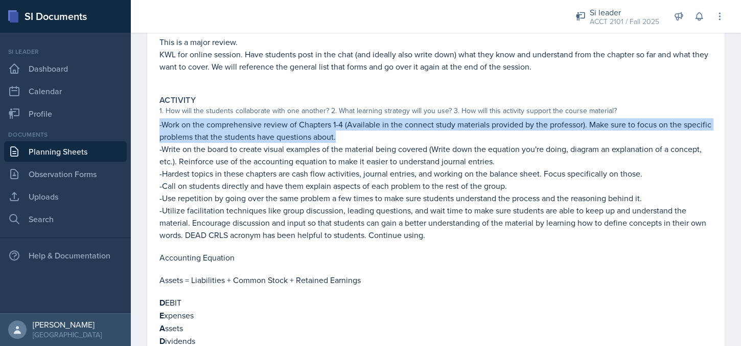
drag, startPoint x: 157, startPoint y: 127, endPoint x: 418, endPoint y: 130, distance: 260.2
click at [418, 130] on div "Activity 1. How will the students collaborate with one another? 2. What learnin…" at bounding box center [435, 257] width 561 height 332
click at [419, 135] on p "-Work on the comprehensive review of Chapters 1-4 (Available in the connect stu…" at bounding box center [435, 130] width 553 height 25
click at [283, 138] on p "-Work on the comprehensive review of Chapters 1-4 (Available in the connect stu…" at bounding box center [435, 130] width 553 height 25
drag, startPoint x: 154, startPoint y: 125, endPoint x: 410, endPoint y: 139, distance: 255.9
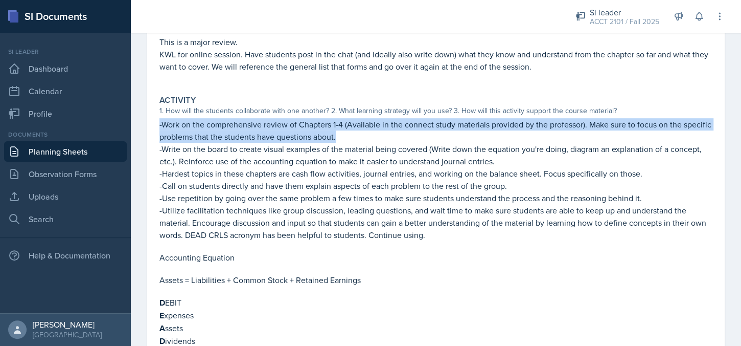
click at [410, 139] on div "September 24th, 2025 Submitted Isabela Barkes ACCT 2101 Fall 2025 Edit Delete V…" at bounding box center [436, 239] width 578 height 581
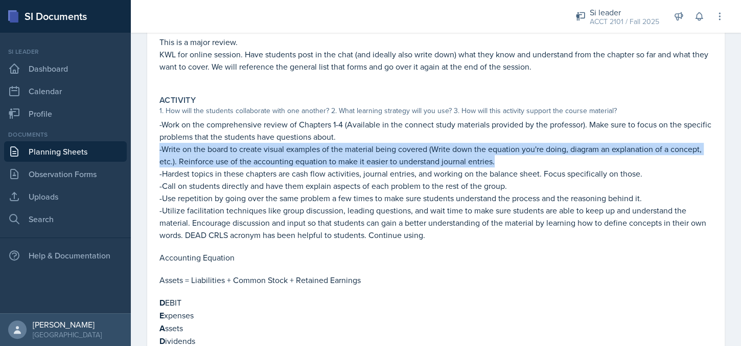
drag, startPoint x: 159, startPoint y: 152, endPoint x: 570, endPoint y: 159, distance: 411.0
click at [570, 159] on div "Activity 1. How will the students collaborate with one another? 2. What learnin…" at bounding box center [435, 257] width 561 height 332
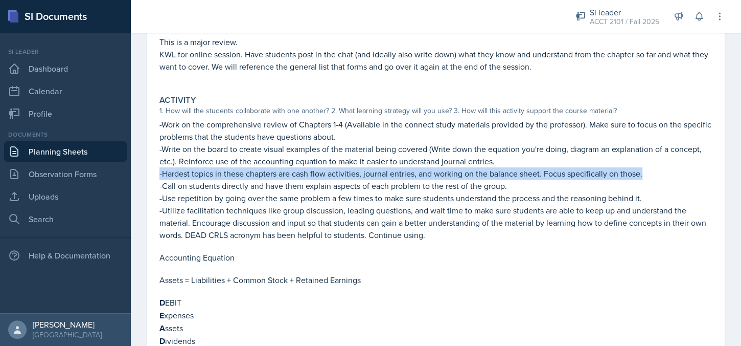
drag, startPoint x: 156, startPoint y: 174, endPoint x: 644, endPoint y: 173, distance: 488.2
click at [644, 173] on div "Activity 1. How will the students collaborate with one another? 2. What learnin…" at bounding box center [435, 257] width 561 height 332
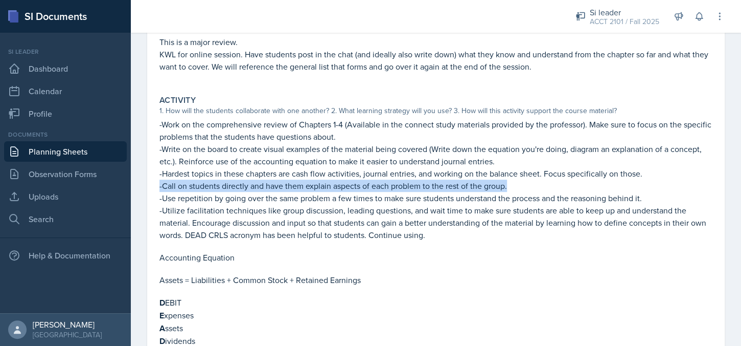
drag, startPoint x: 159, startPoint y: 184, endPoint x: 537, endPoint y: 184, distance: 377.2
click at [537, 184] on p "-Call on students directly and have them explain aspects of each problem to the…" at bounding box center [435, 185] width 553 height 12
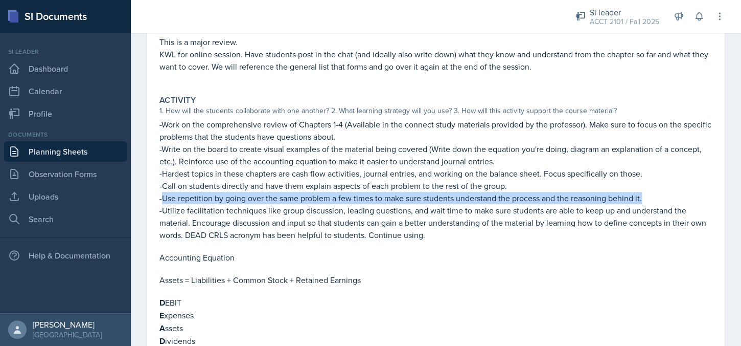
drag, startPoint x: 164, startPoint y: 199, endPoint x: 648, endPoint y: 194, distance: 484.1
click at [648, 194] on p "-Use repetition by going over the same problem a few times to make sure student…" at bounding box center [435, 198] width 553 height 12
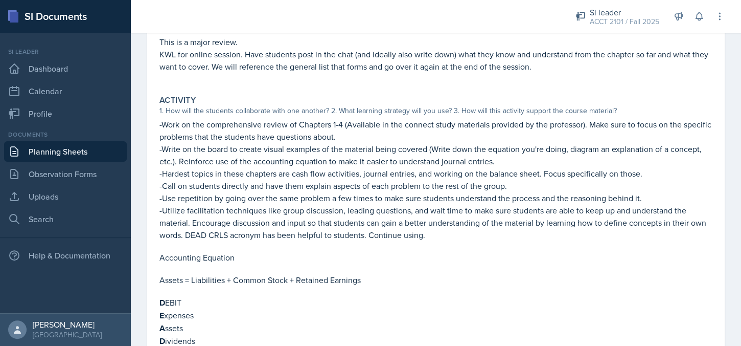
click at [331, 222] on p "-Utilize facilitation techniques like group discussion, leading questions, and …" at bounding box center [435, 222] width 553 height 37
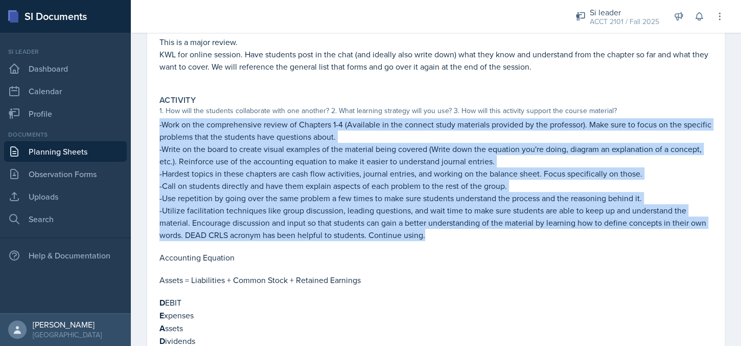
drag, startPoint x: 156, startPoint y: 122, endPoint x: 471, endPoint y: 233, distance: 333.8
click at [471, 233] on div "Activity 1. How will the students collaborate with one another? 2. What learnin…" at bounding box center [435, 257] width 561 height 332
click at [471, 233] on p "-Utilize facilitation techniques like group discussion, leading questions, and …" at bounding box center [435, 222] width 553 height 37
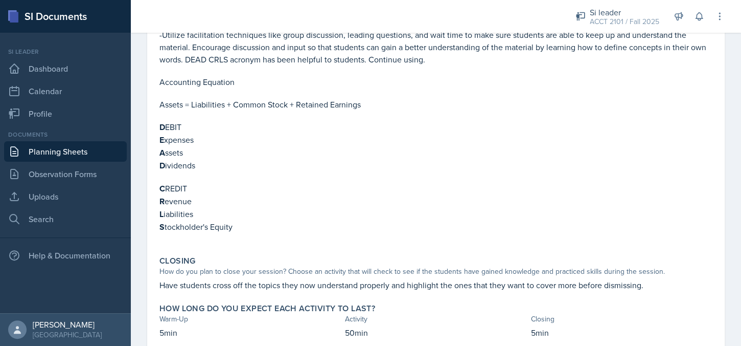
scroll to position [102, 0]
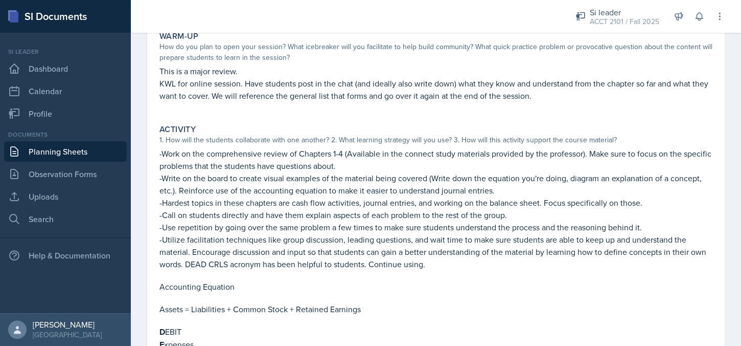
click at [378, 304] on p "Assets = Liabilities + Common Stock + Retained Earnings" at bounding box center [435, 309] width 553 height 12
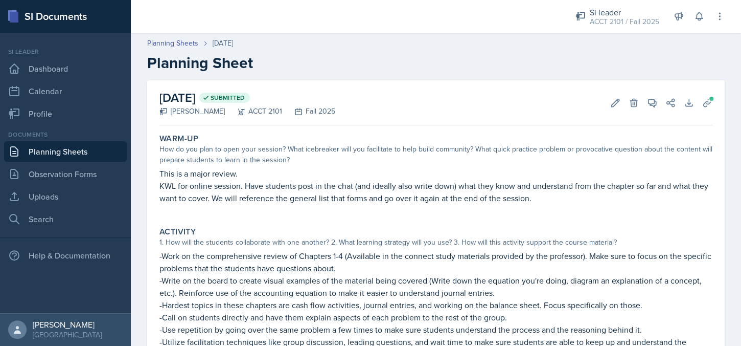
scroll to position [153, 0]
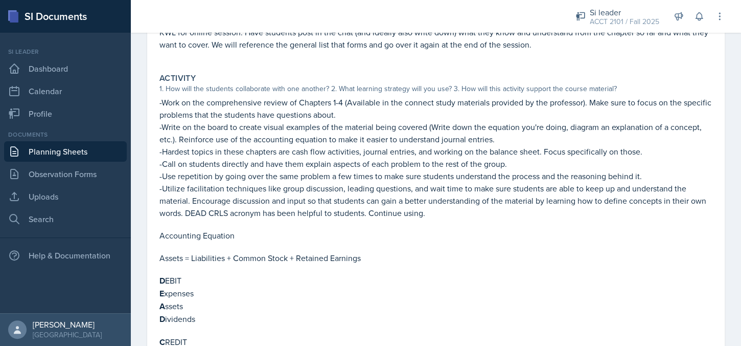
click at [439, 327] on p at bounding box center [435, 330] width 553 height 10
click at [320, 302] on p "A ssets" at bounding box center [435, 306] width 553 height 13
